Goal: Complete application form

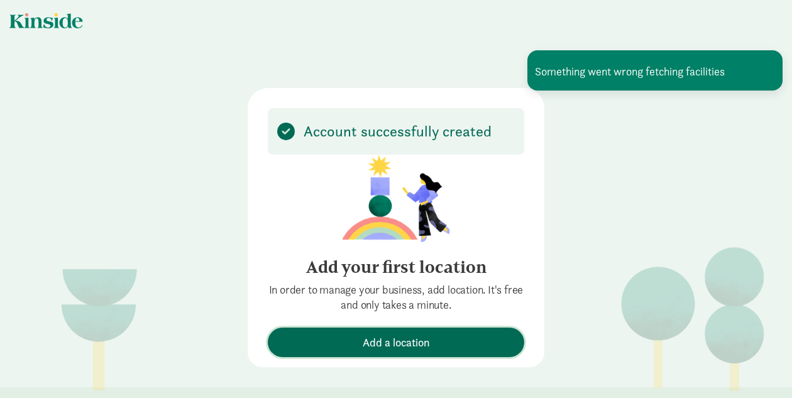
click at [435, 331] on button "Add a location" at bounding box center [396, 343] width 257 height 30
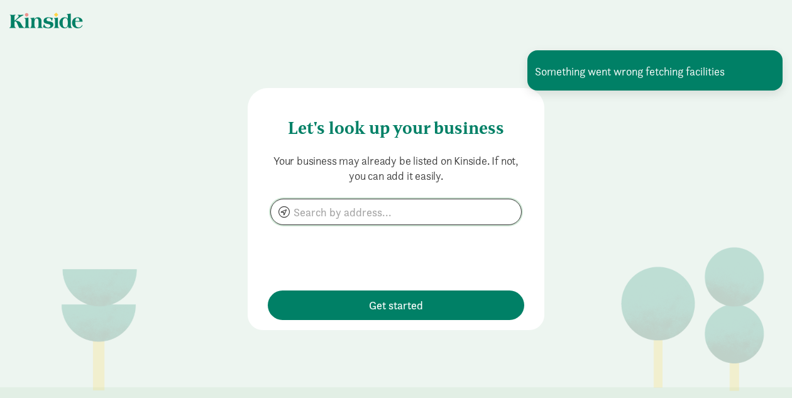
click at [365, 213] on input at bounding box center [396, 211] width 250 height 25
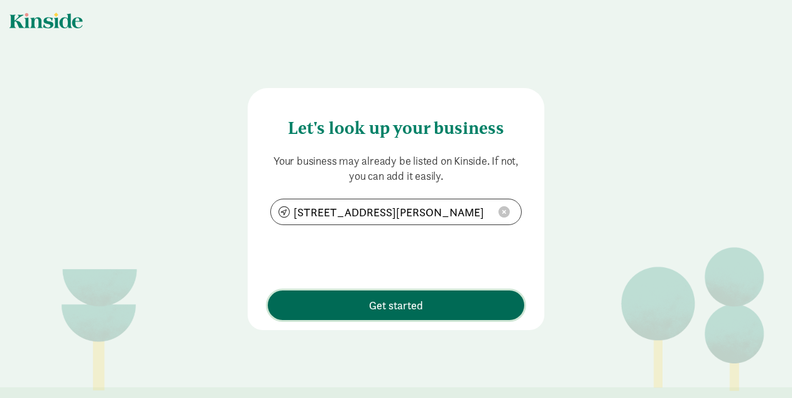
click at [343, 301] on span "Get started" at bounding box center [396, 305] width 244 height 17
type input "[STREET_ADDRESS][PERSON_NAME]"
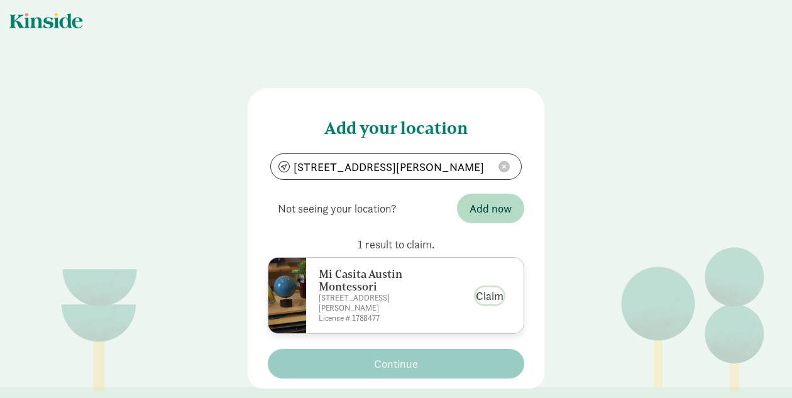
click at [496, 297] on button "Claim" at bounding box center [490, 295] width 28 height 17
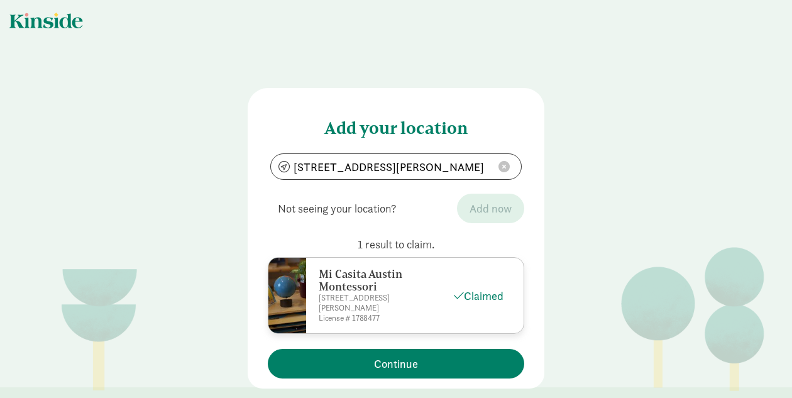
click at [402, 206] on span "Not seeing your location?" at bounding box center [337, 208] width 139 height 37
click at [503, 171] on span at bounding box center [504, 166] width 11 height 11
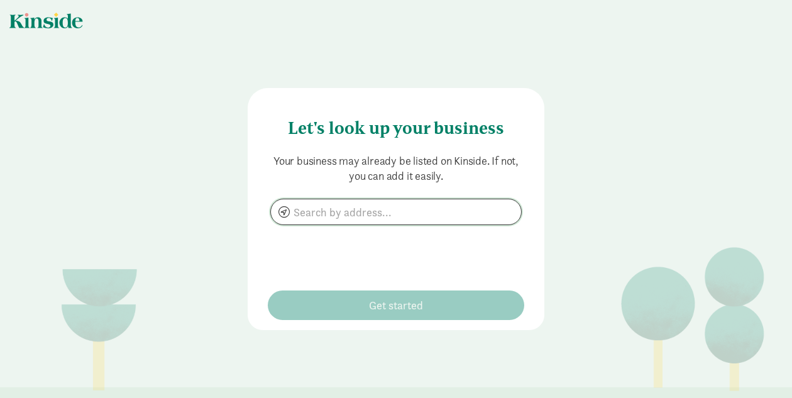
click at [430, 204] on input at bounding box center [396, 211] width 250 height 25
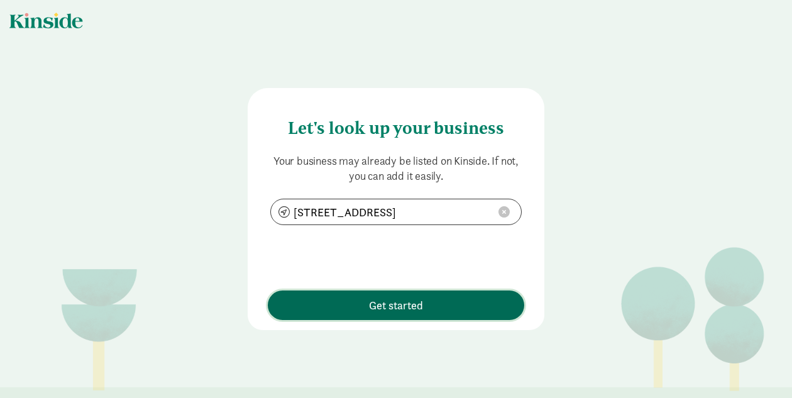
click at [357, 301] on span "Get started" at bounding box center [396, 305] width 244 height 17
type input "[STREET_ADDRESS]"
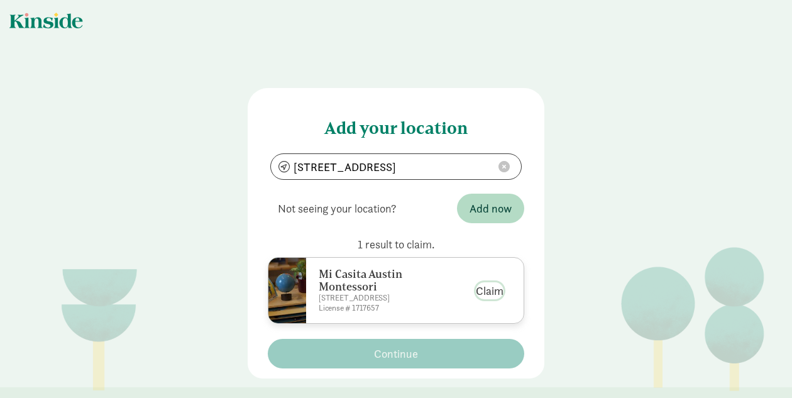
click at [500, 286] on button "Claim" at bounding box center [490, 290] width 28 height 17
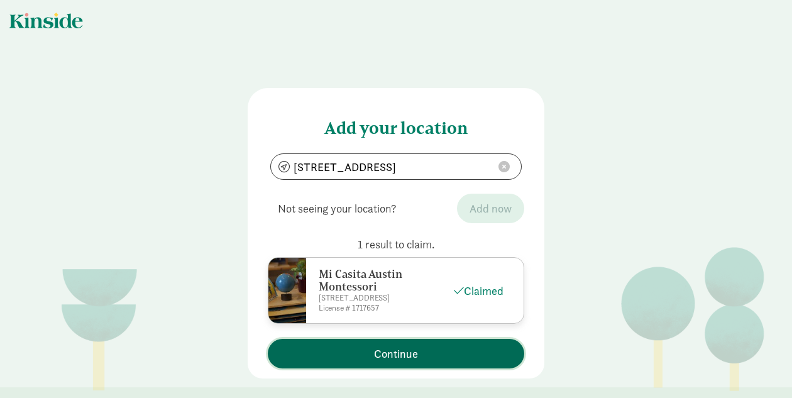
click at [433, 355] on span "Continue" at bounding box center [396, 353] width 244 height 17
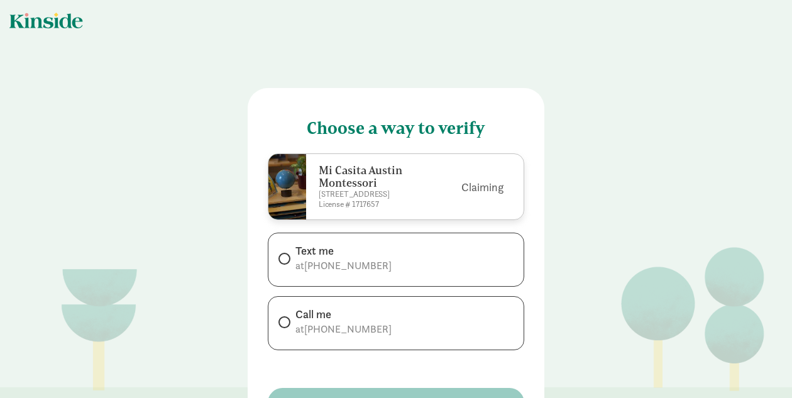
click at [375, 272] on div "Text me at [PHONE_NUMBER]" at bounding box center [396, 260] width 257 height 54
click at [290, 256] on span at bounding box center [285, 259] width 12 height 12
click at [287, 256] on input "Text me at [PHONE_NUMBER]" at bounding box center [283, 259] width 8 height 8
radio input "true"
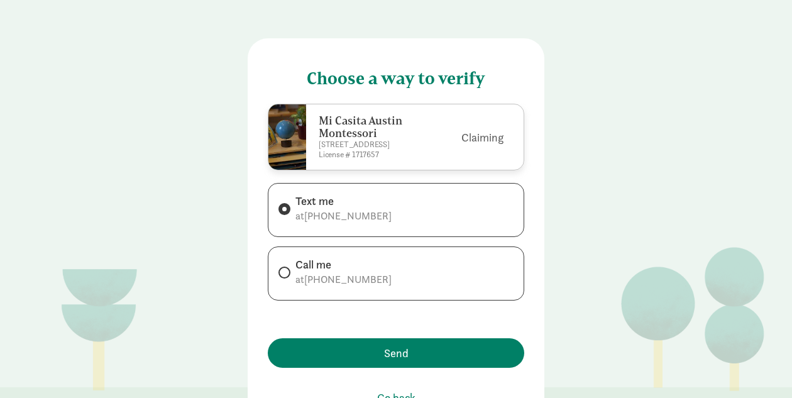
scroll to position [55, 0]
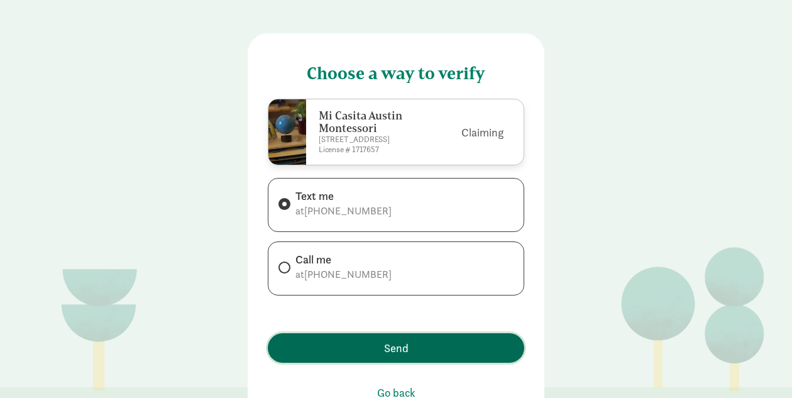
click at [385, 340] on span "Send" at bounding box center [396, 348] width 25 height 17
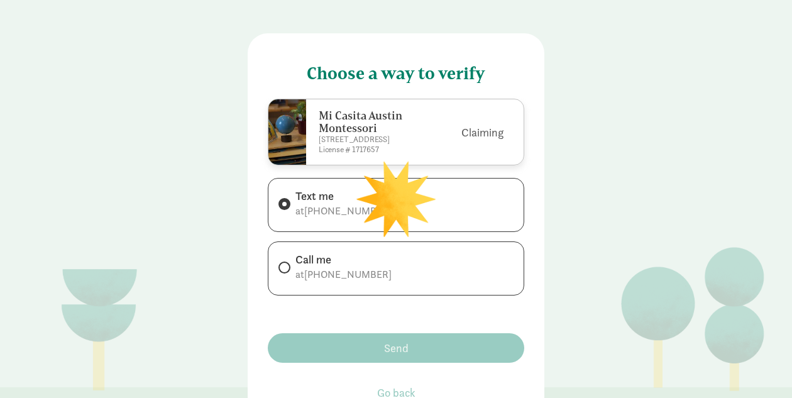
scroll to position [0, 0]
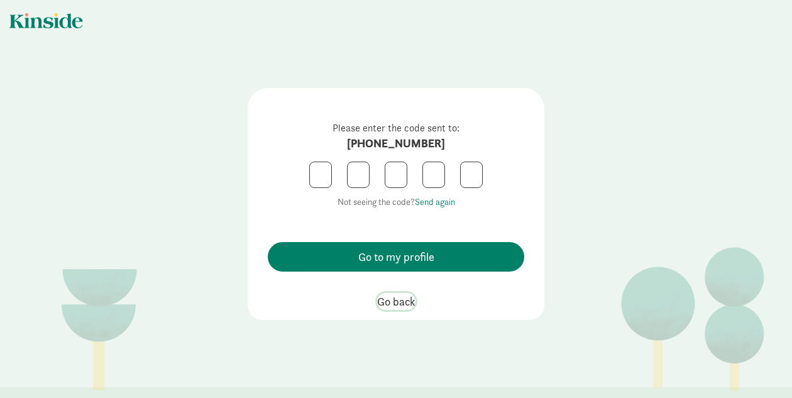
click at [409, 302] on span "Go back" at bounding box center [396, 301] width 38 height 17
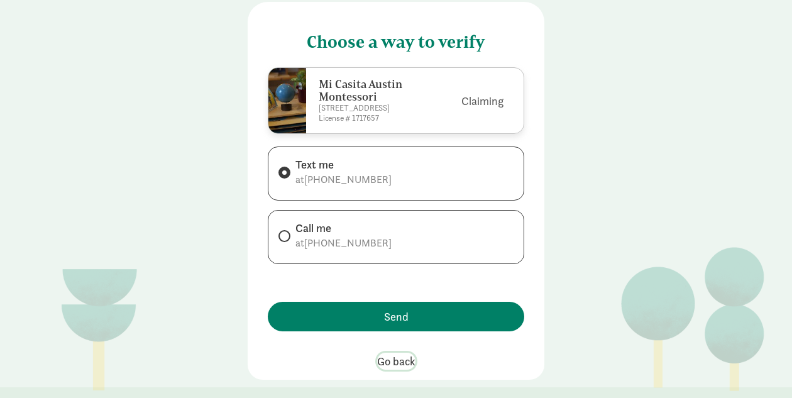
scroll to position [92, 0]
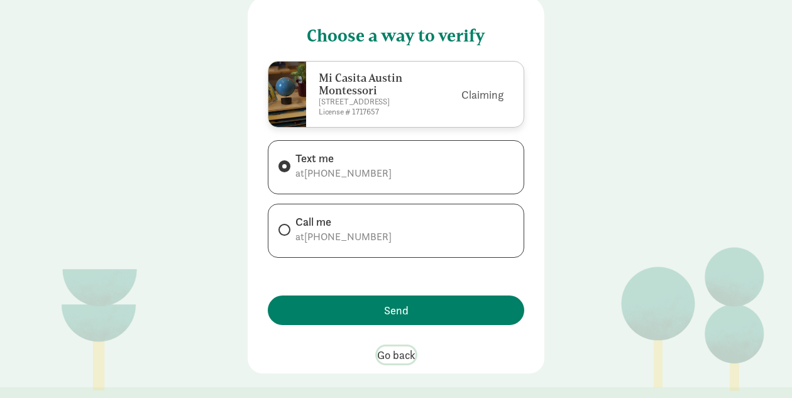
click at [401, 352] on span "Go back" at bounding box center [396, 355] width 38 height 17
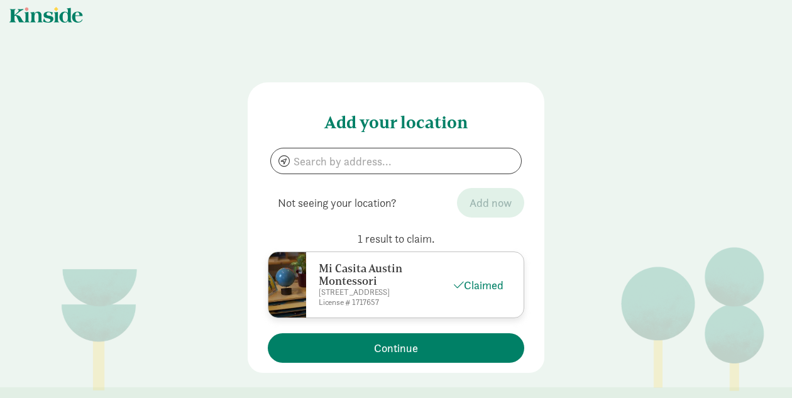
scroll to position [6, 0]
click at [394, 165] on input at bounding box center [396, 160] width 250 height 25
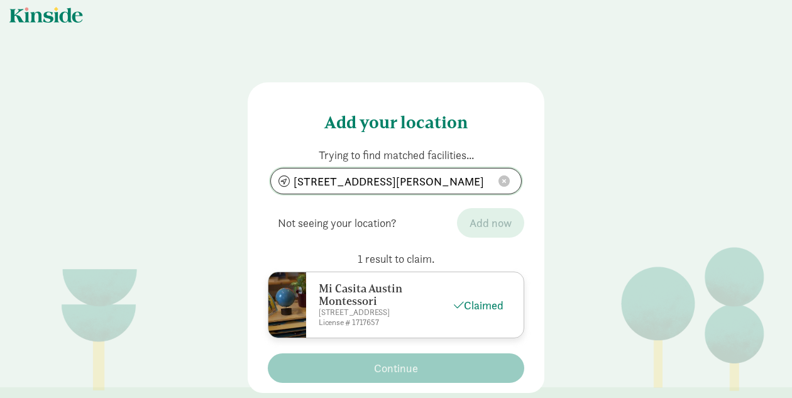
type input "[STREET_ADDRESS][PERSON_NAME]"
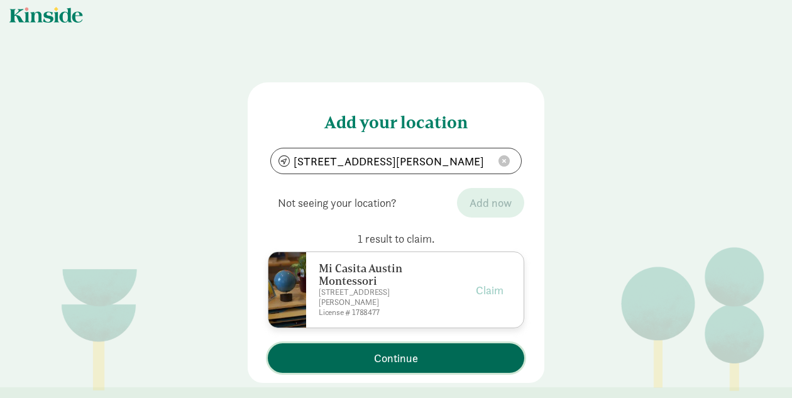
click at [408, 360] on span "Continue" at bounding box center [396, 358] width 44 height 17
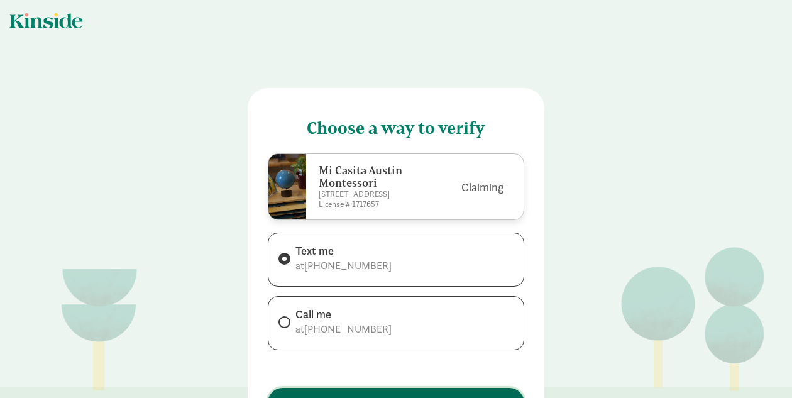
scroll to position [0, 0]
